Goal: Check status: Check status

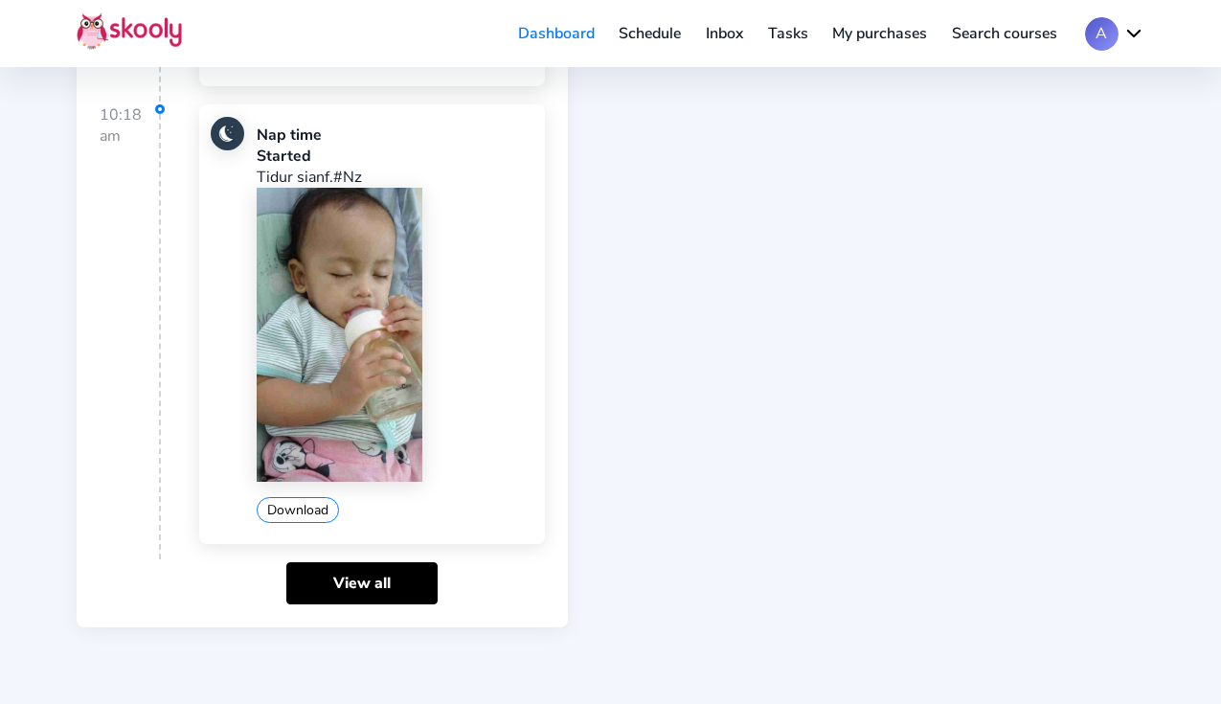
scroll to position [1523, 0]
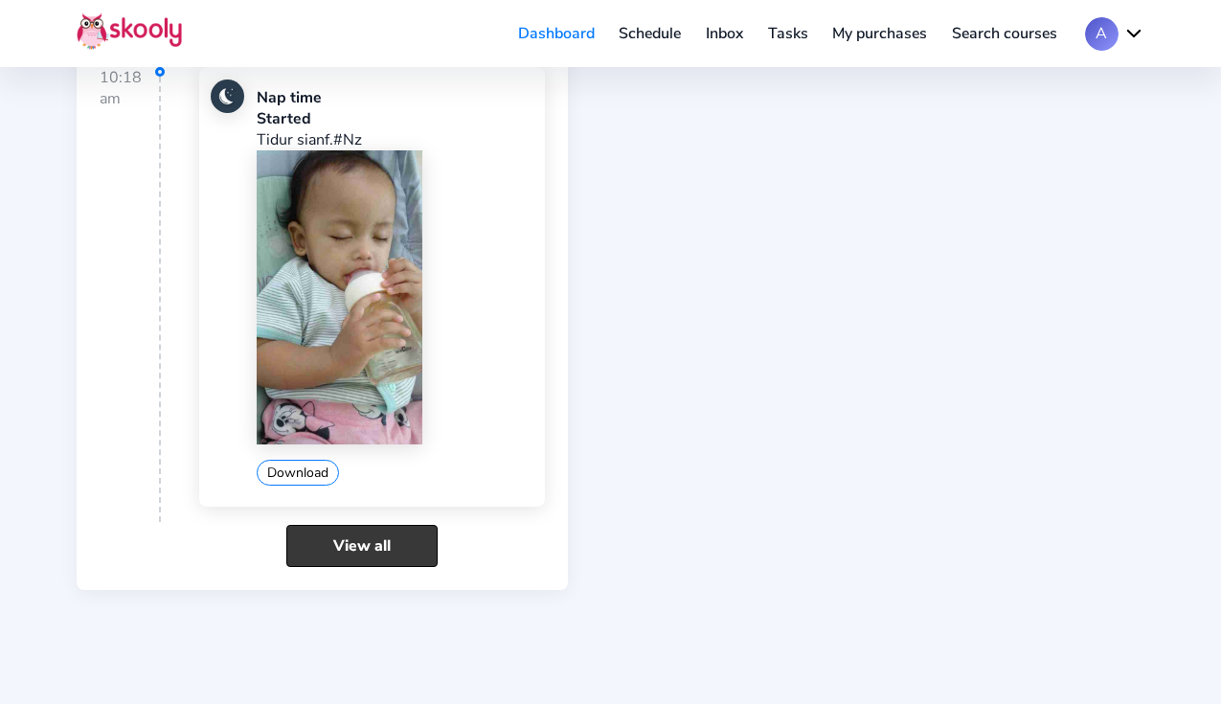
click at [392, 525] on link "View all" at bounding box center [361, 545] width 151 height 41
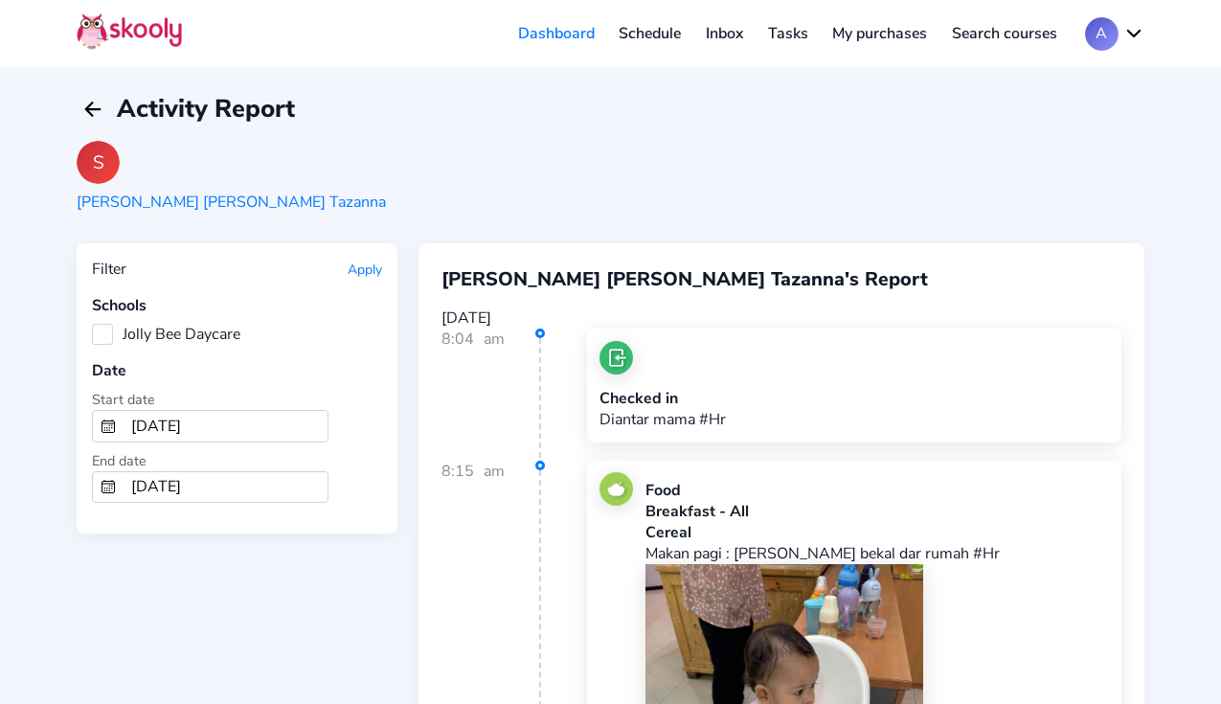
click at [107, 334] on label "Jolly Bee Daycare" at bounding box center [166, 334] width 148 height 21
click at [92, 324] on Daycare "Jolly Bee Daycare" at bounding box center [92, 324] width 0 height 0
click at [352, 273] on button "Apply" at bounding box center [365, 270] width 34 height 18
